Goal: Transaction & Acquisition: Purchase product/service

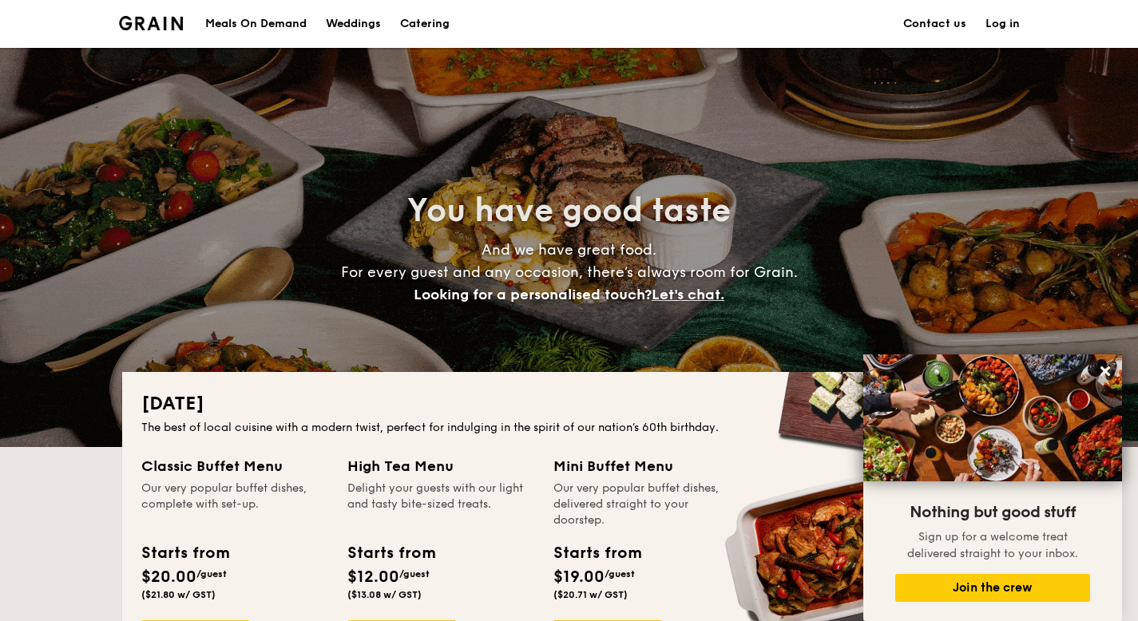
click at [305, 15] on div "Meals On Demand" at bounding box center [255, 24] width 101 height 48
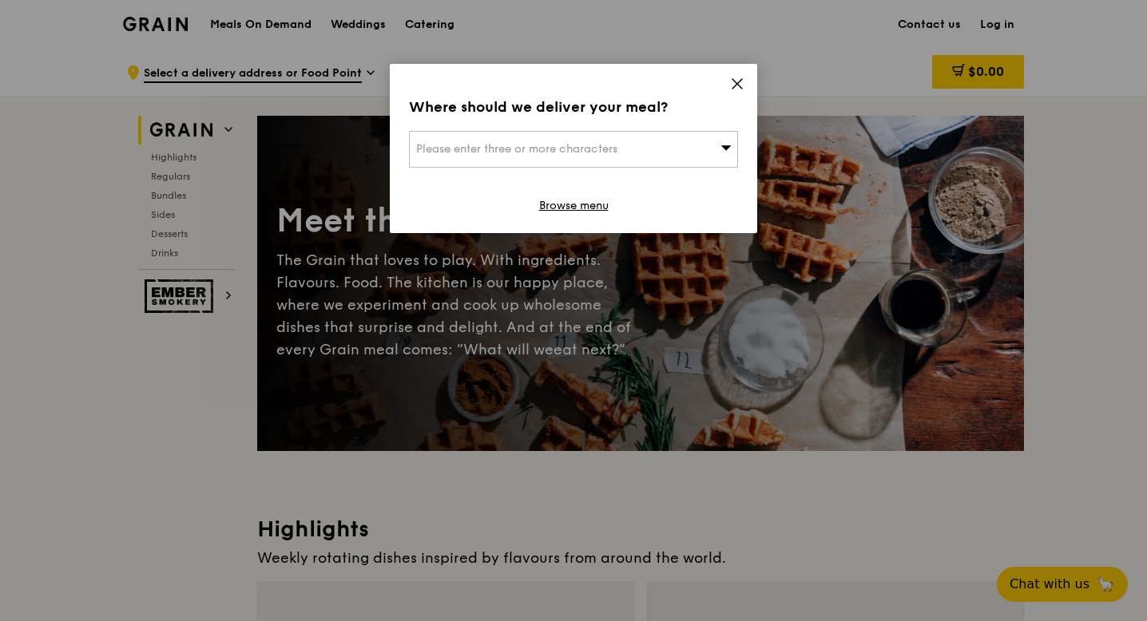
click at [522, 163] on div "Please enter three or more characters" at bounding box center [573, 149] width 329 height 37
click at [730, 85] on icon at bounding box center [737, 84] width 14 height 14
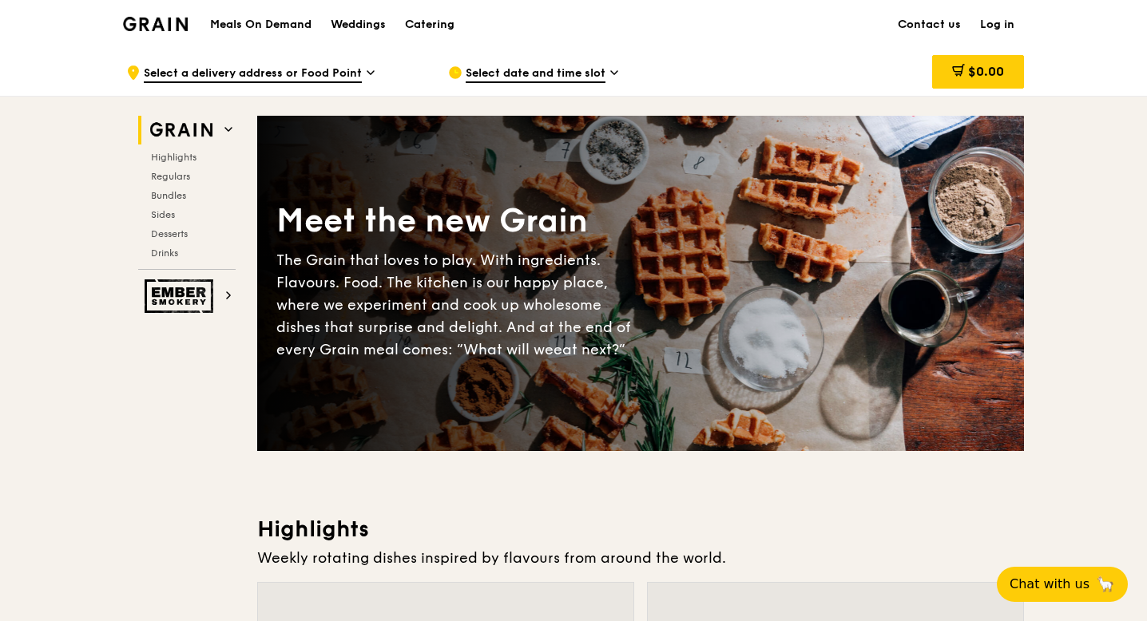
click at [293, 23] on h1 "Meals On Demand" at bounding box center [260, 25] width 101 height 16
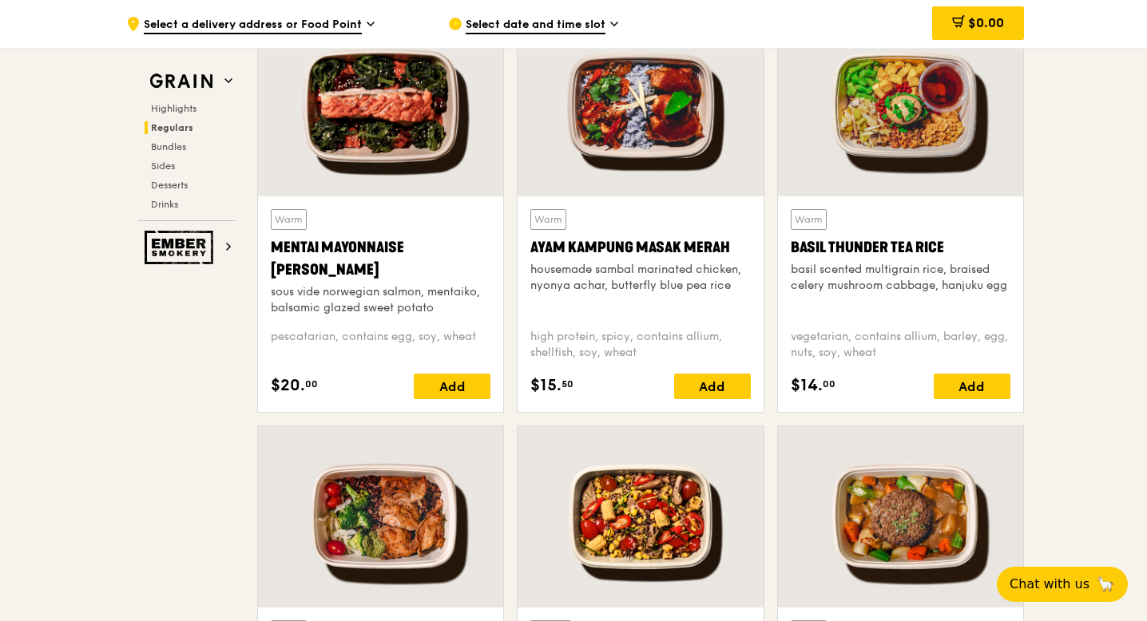
scroll to position [1438, 0]
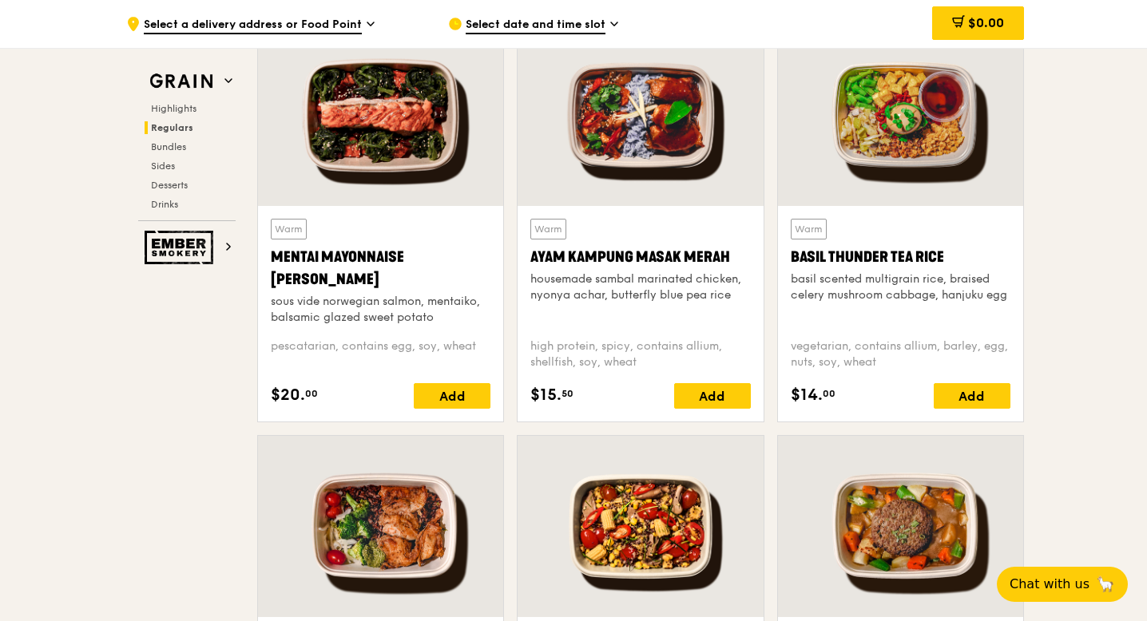
click at [655, 246] on div "Ayam Kampung Masak Merah" at bounding box center [640, 257] width 220 height 22
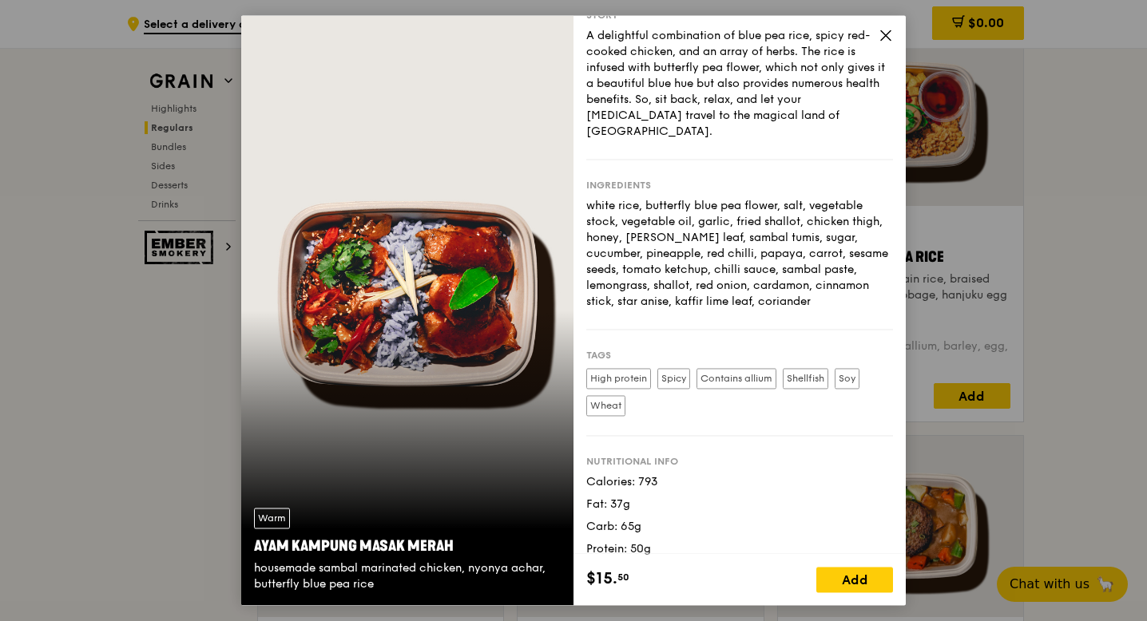
click at [887, 36] on icon at bounding box center [886, 35] width 10 height 10
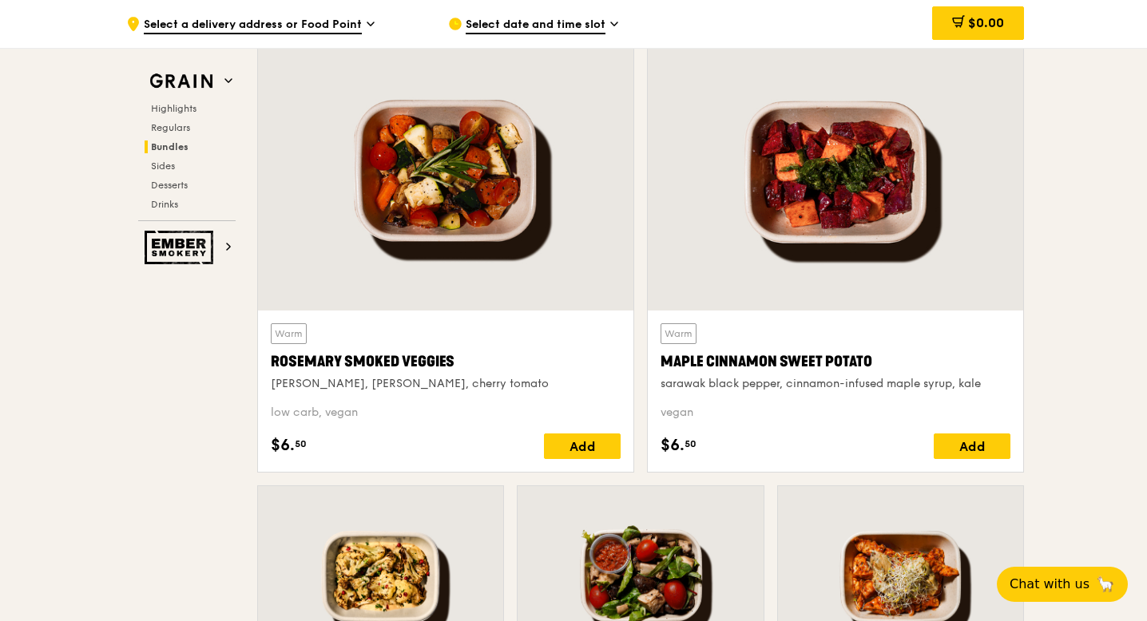
scroll to position [2645, 0]
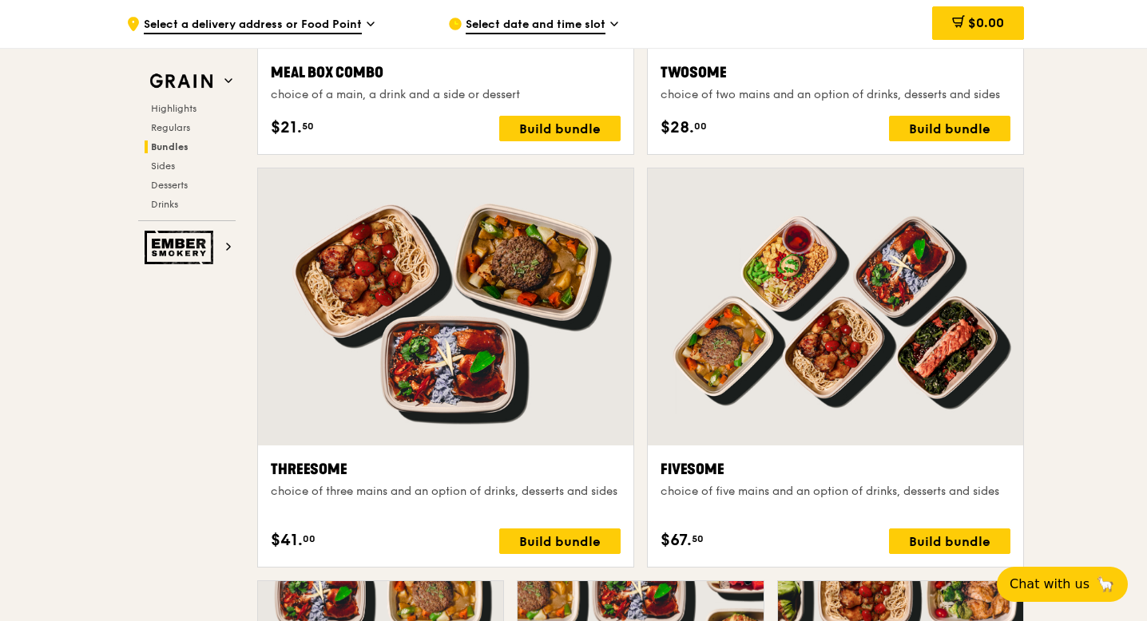
click at [589, 31] on span "Select date and time slot" at bounding box center [536, 26] width 140 height 18
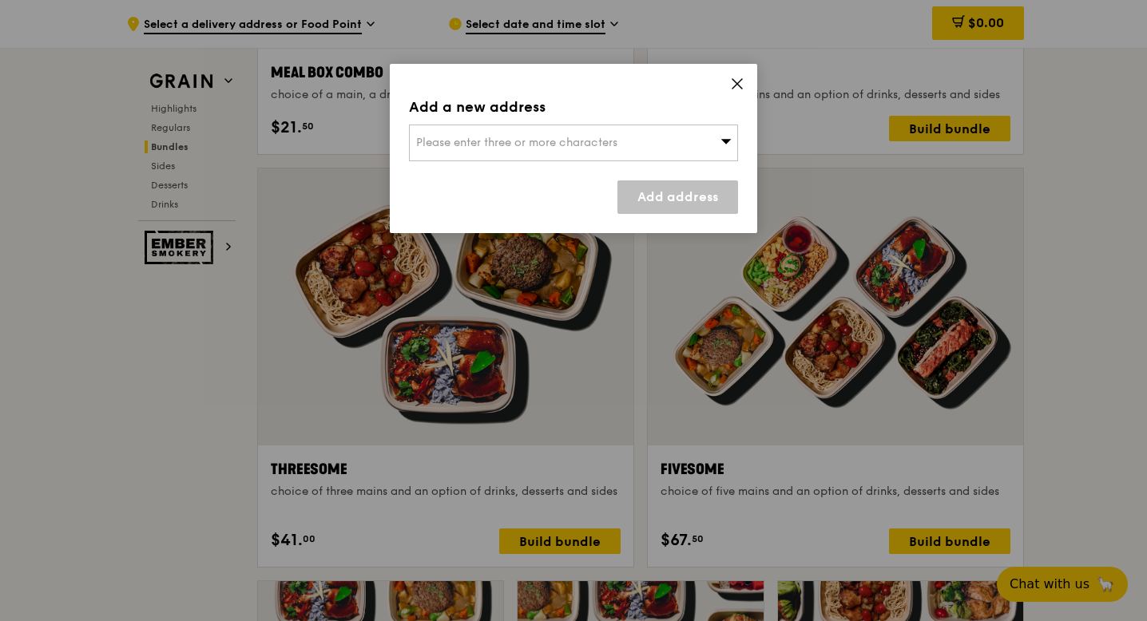
click at [670, 143] on div "Please enter three or more characters" at bounding box center [573, 143] width 329 height 37
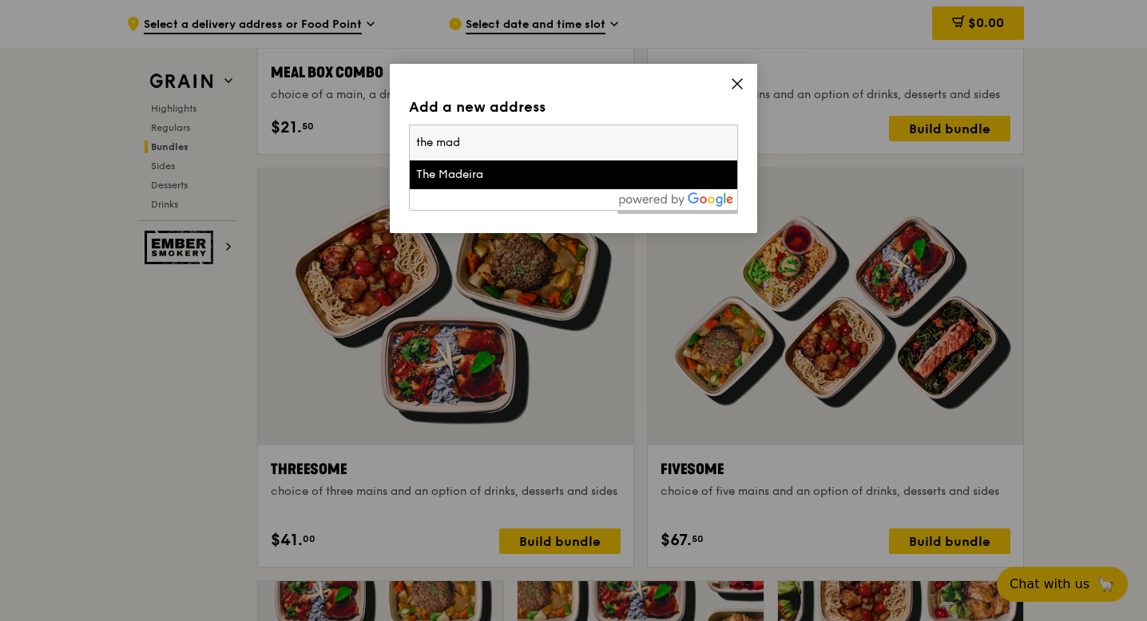
type input "the mad"
click at [629, 181] on div "The Madeira" at bounding box center [534, 175] width 236 height 16
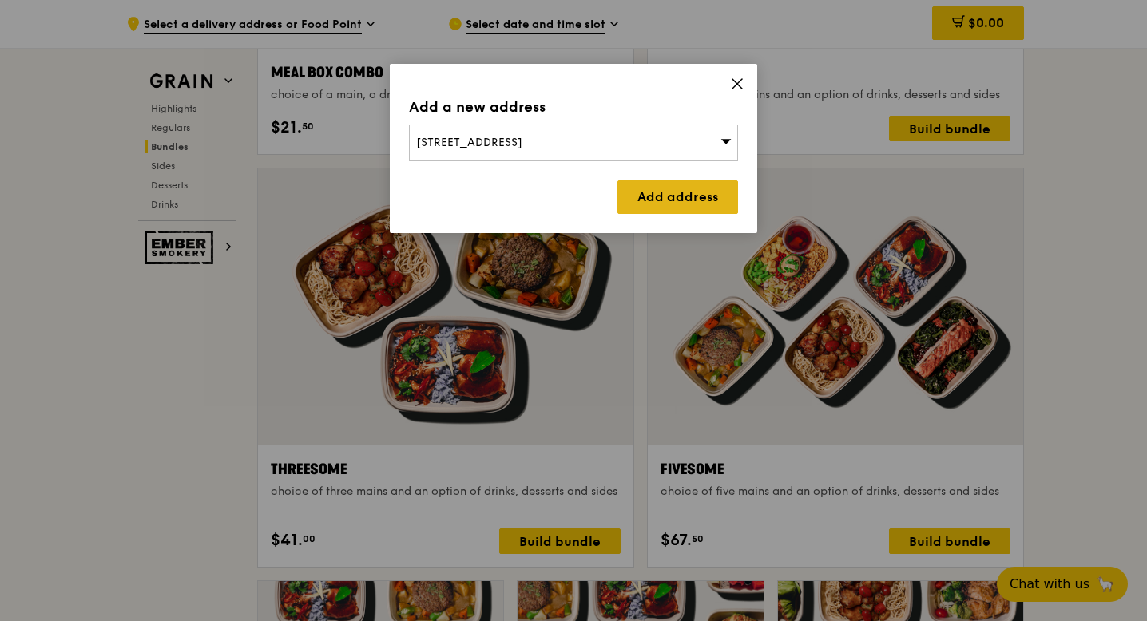
click at [665, 195] on link "Add address" at bounding box center [677, 198] width 121 height 34
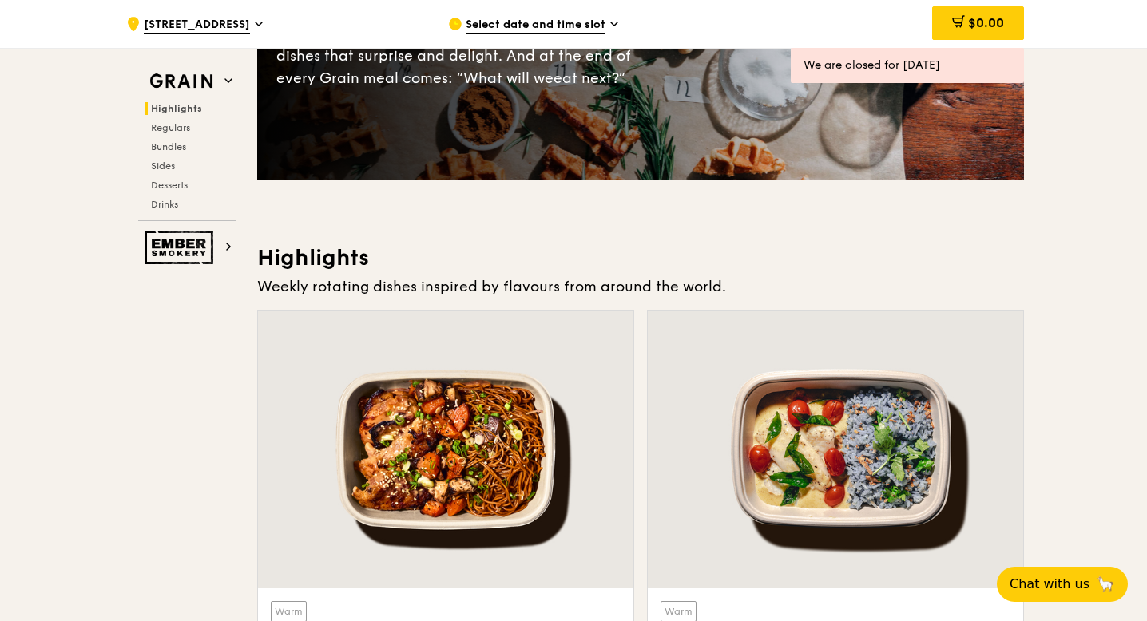
scroll to position [0, 0]
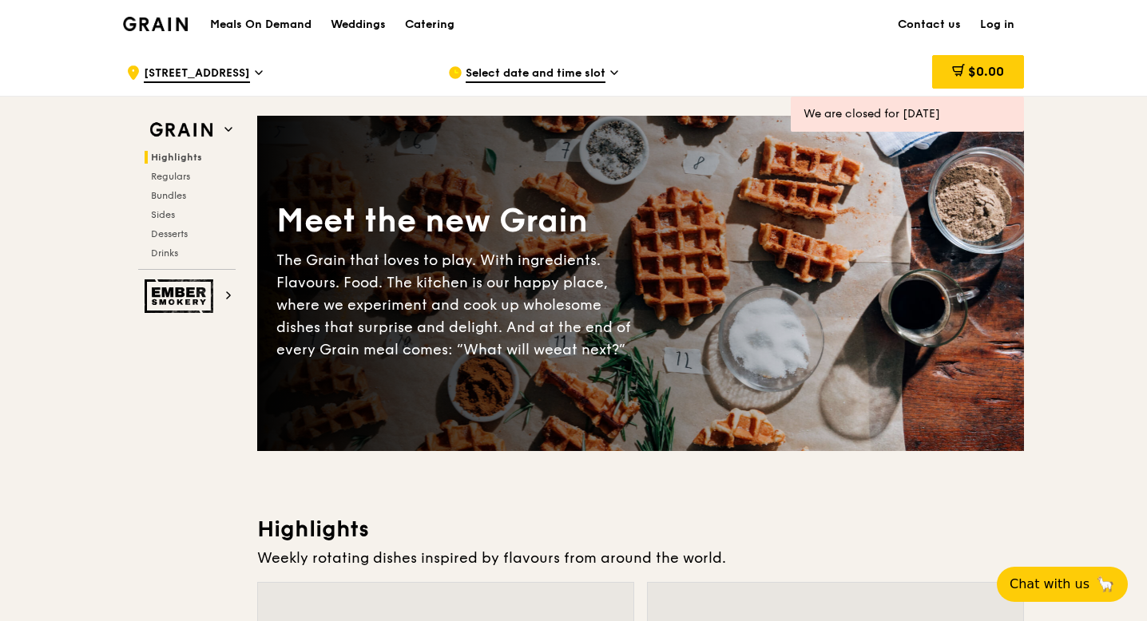
click at [550, 71] on span "Select date and time slot" at bounding box center [536, 74] width 140 height 18
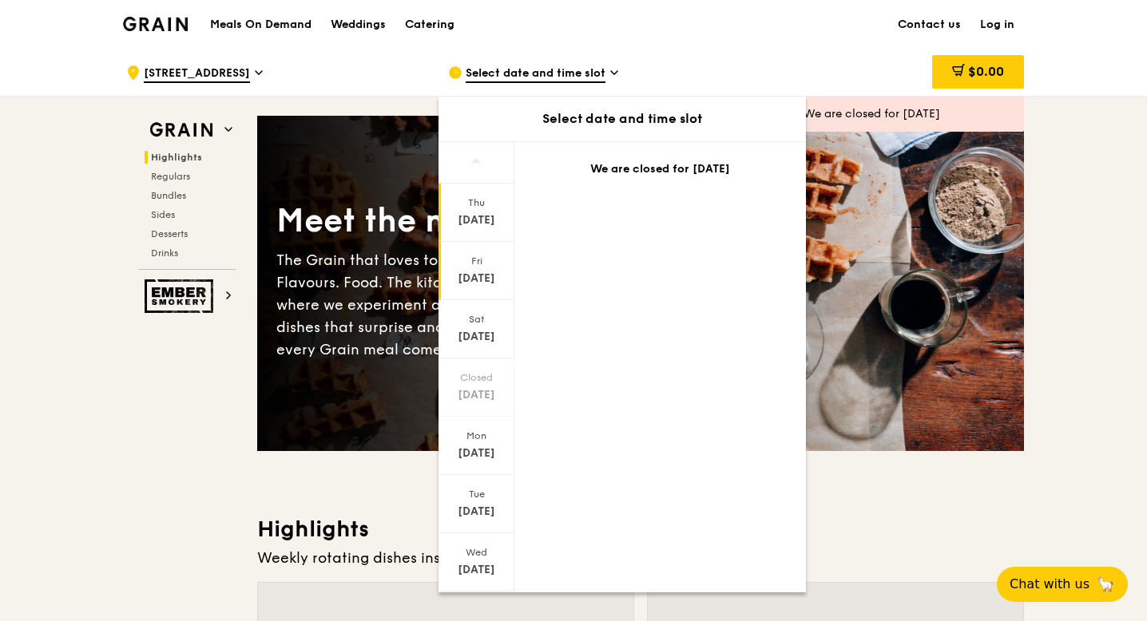
click at [494, 268] on div "Fri Aug 15" at bounding box center [477, 271] width 76 height 58
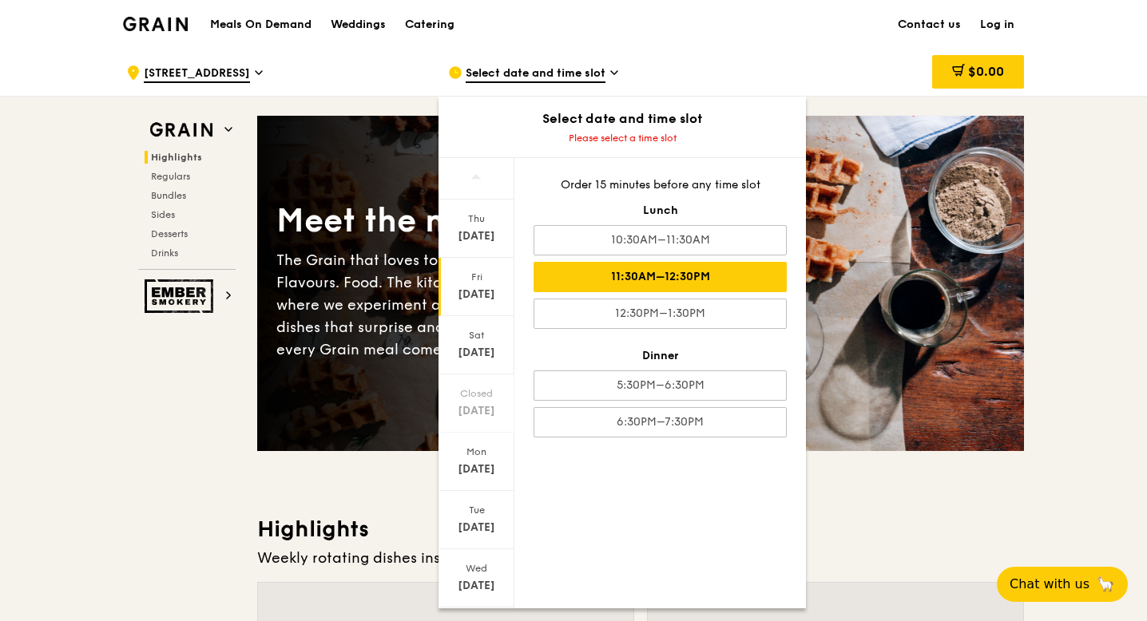
click at [667, 284] on div "11:30AM–12:30PM" at bounding box center [660, 277] width 253 height 30
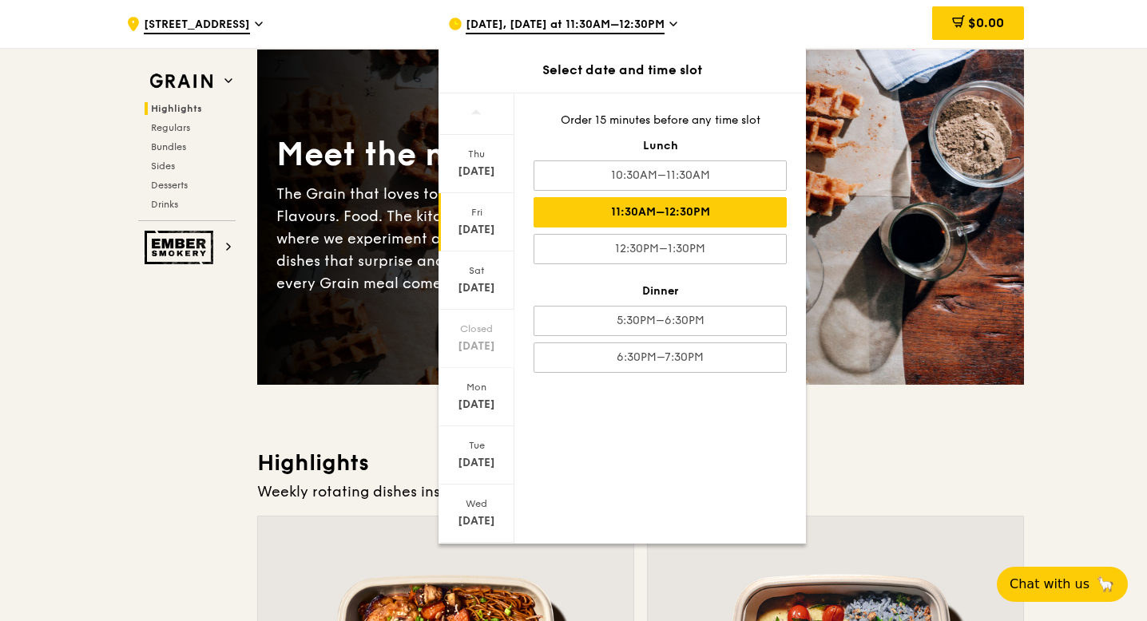
scroll to position [70, 0]
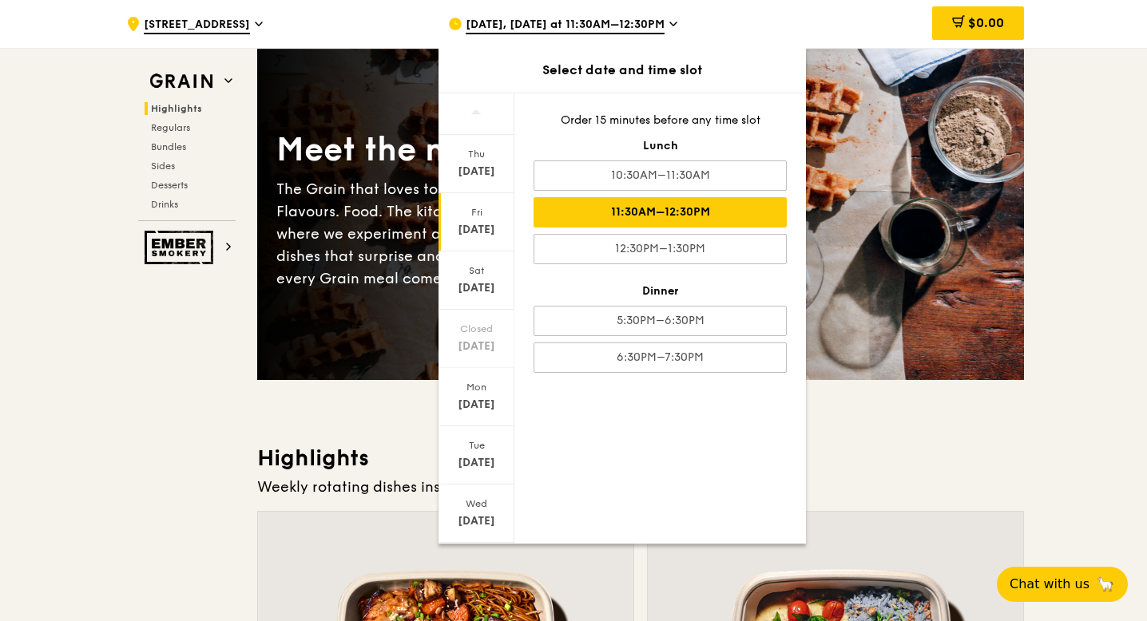
click at [870, 458] on h3 "Highlights" at bounding box center [640, 458] width 767 height 29
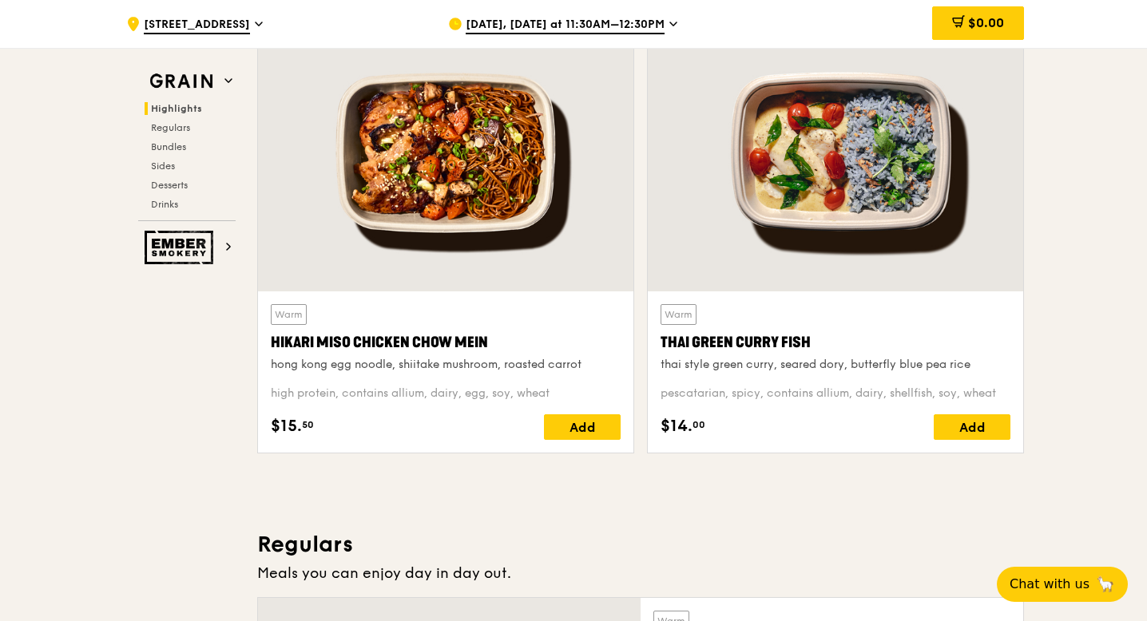
scroll to position [569, 0]
